Goal: Information Seeking & Learning: Find specific fact

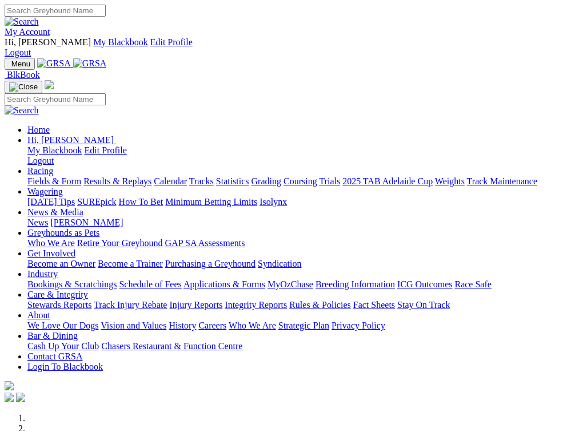
click at [106, 15] on input "Search" at bounding box center [55, 11] width 101 height 12
type input "oak vale charger"
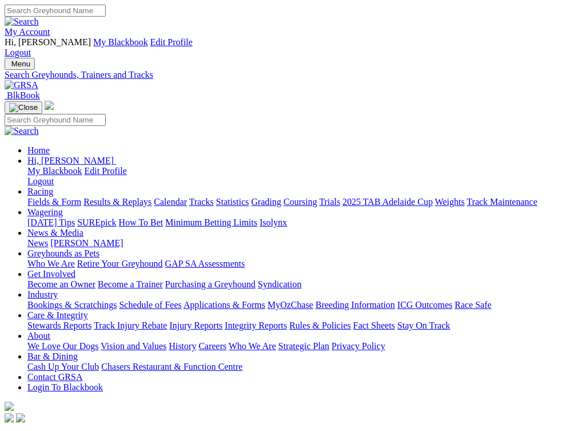
type input "oakvale charger"
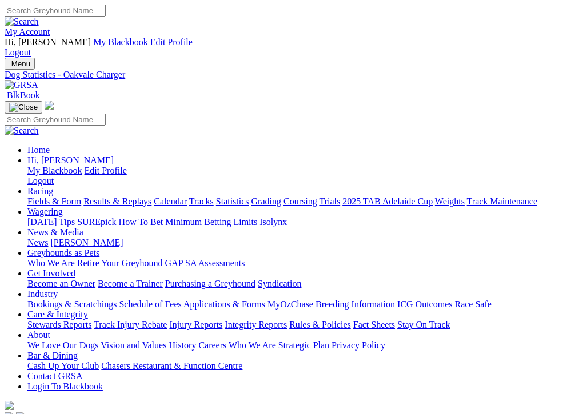
click at [106, 13] on input "Search" at bounding box center [55, 11] width 101 height 12
type input "ricolina babe"
click at [39, 17] on img at bounding box center [22, 22] width 34 height 10
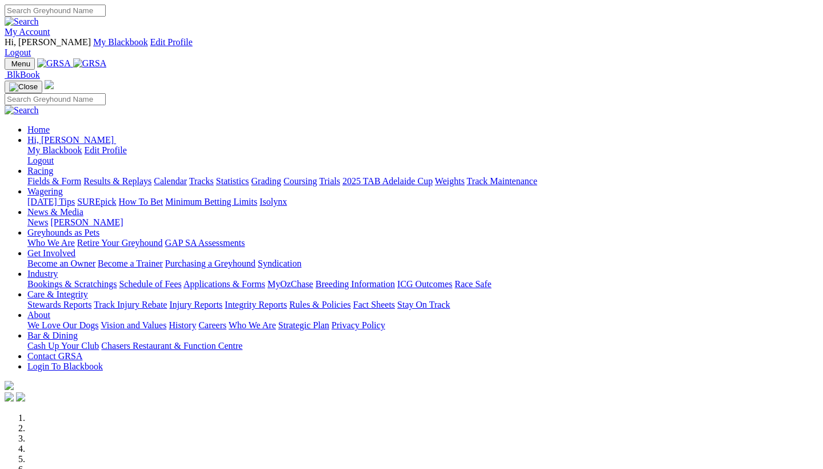
click at [88, 289] on link "Care & Integrity" at bounding box center [57, 294] width 61 height 10
click at [222, 300] on link "Injury Reports" at bounding box center [195, 305] width 53 height 10
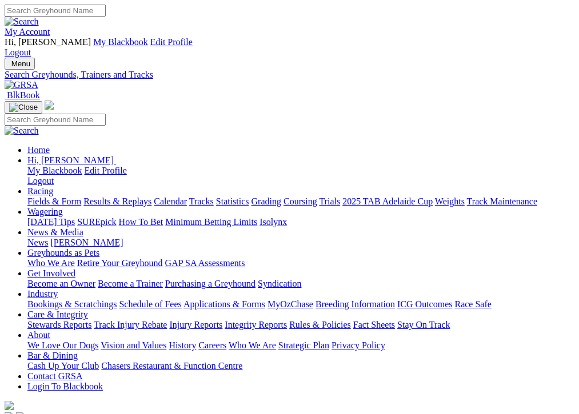
click at [106, 11] on input "Search" at bounding box center [55, 11] width 101 height 12
type input "melody bay"
click at [39, 17] on img at bounding box center [22, 22] width 34 height 10
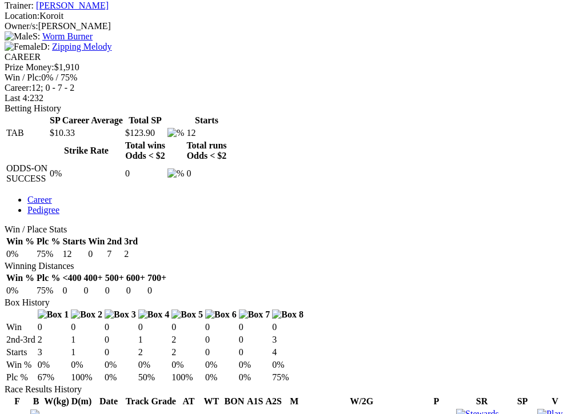
scroll to position [506, 0]
